Goal: Check status: Check status

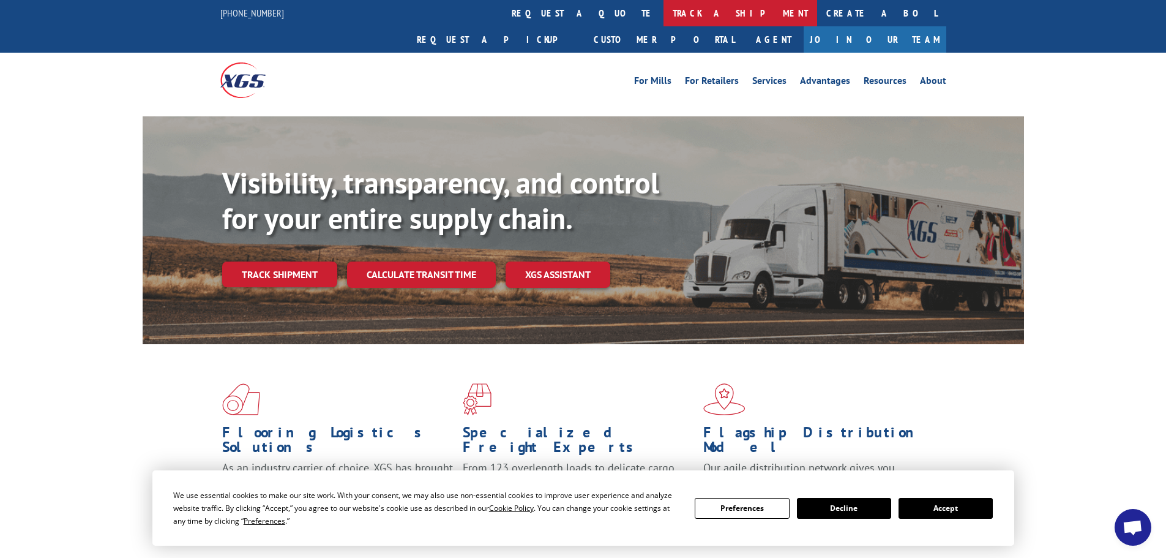
click at [663, 9] on link "track a shipment" at bounding box center [740, 13] width 154 height 26
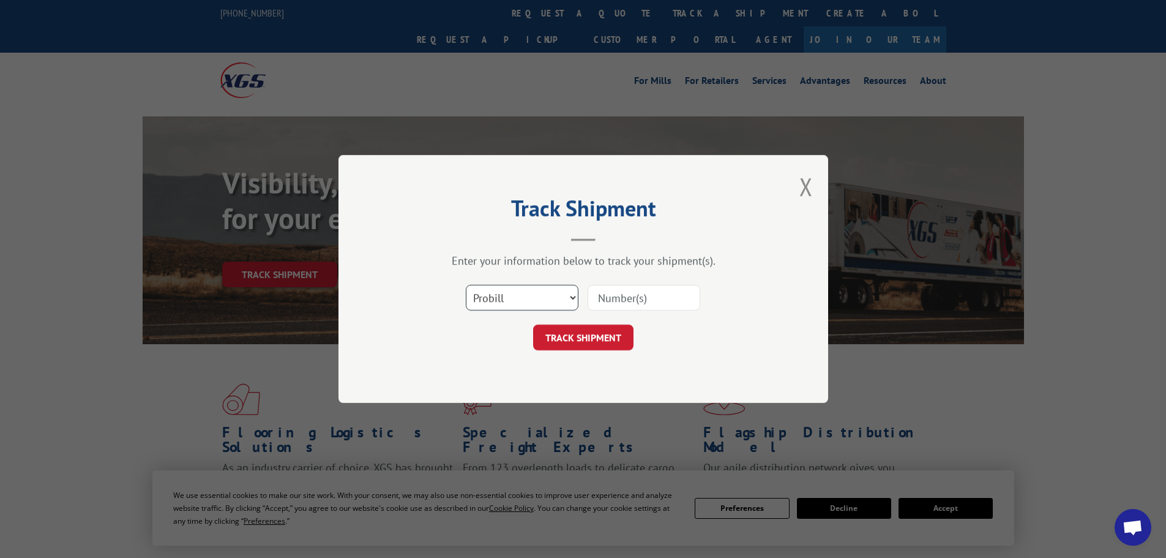
click at [529, 296] on select "Select category... Probill BOL PO" at bounding box center [522, 298] width 113 height 26
select select "bol"
click at [466, 285] on select "Select category... Probill BOL PO" at bounding box center [522, 298] width 113 height 26
drag, startPoint x: 700, startPoint y: 297, endPoint x: 677, endPoint y: 291, distance: 23.6
click at [697, 296] on div "Select category... Probill BOL PO" at bounding box center [583, 297] width 367 height 40
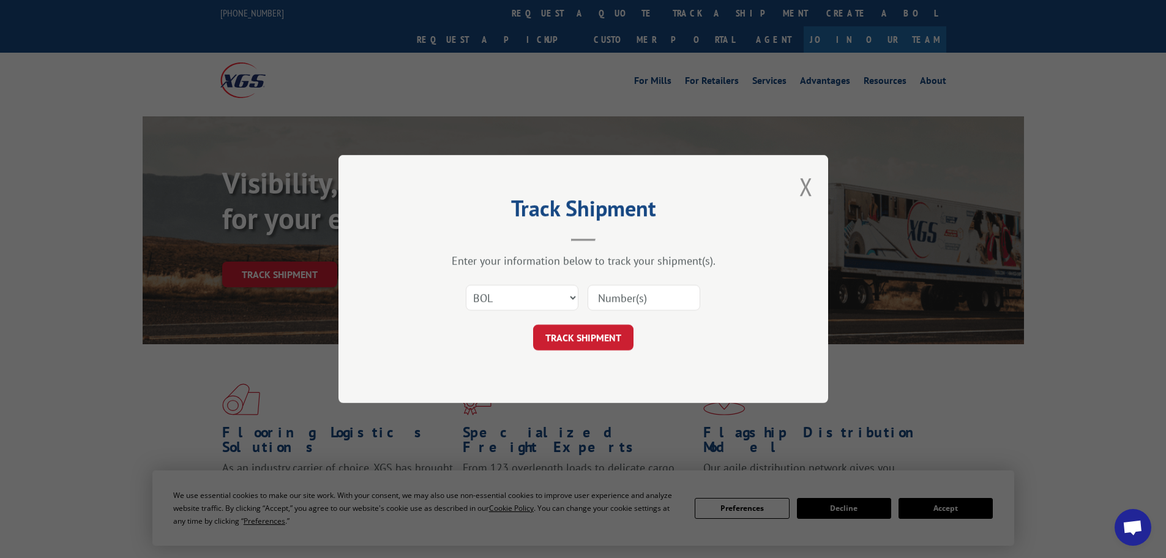
click at [677, 291] on input at bounding box center [643, 298] width 113 height 26
paste input "5320723"
type input "5320723"
click at [564, 335] on button "TRACK SHIPMENT" at bounding box center [583, 337] width 100 height 26
